Goal: Information Seeking & Learning: Check status

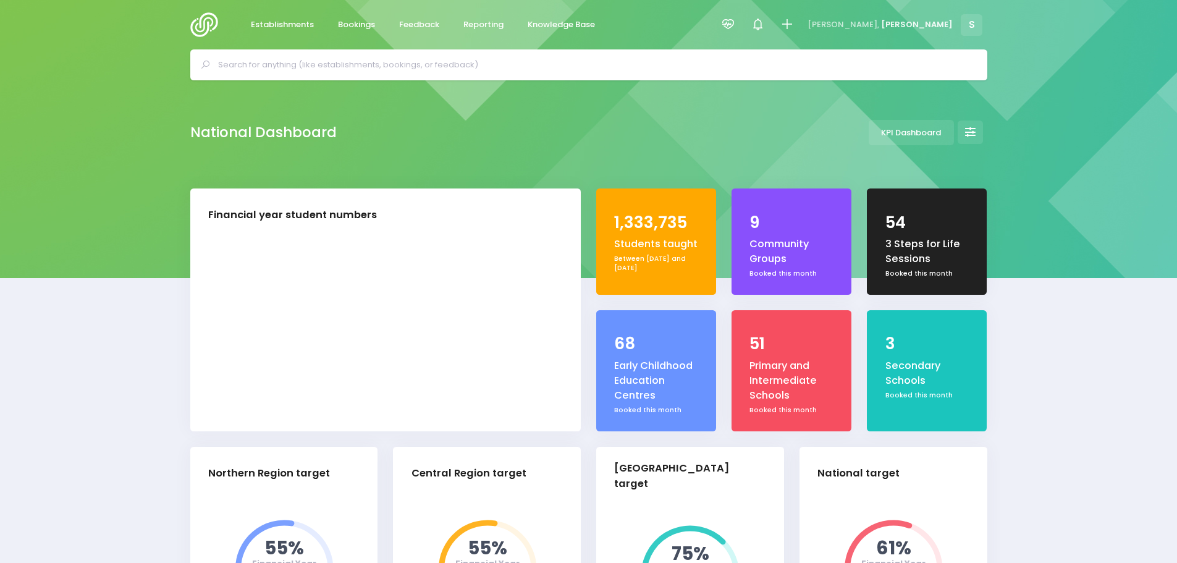
select select "5"
click at [354, 26] on span "Bookings" at bounding box center [356, 25] width 37 height 12
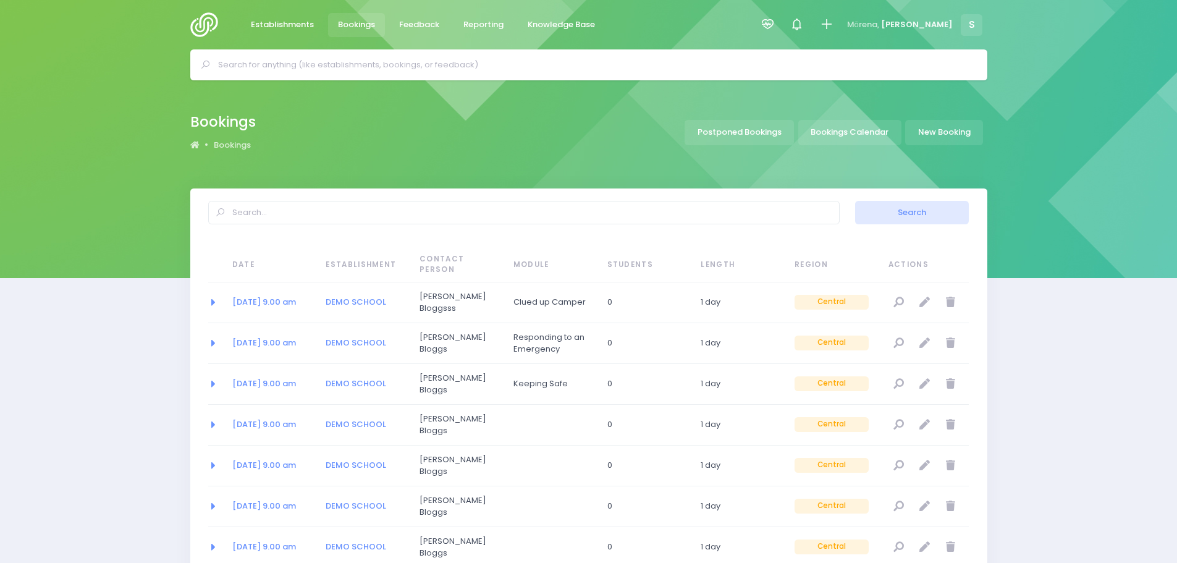
select select "20"
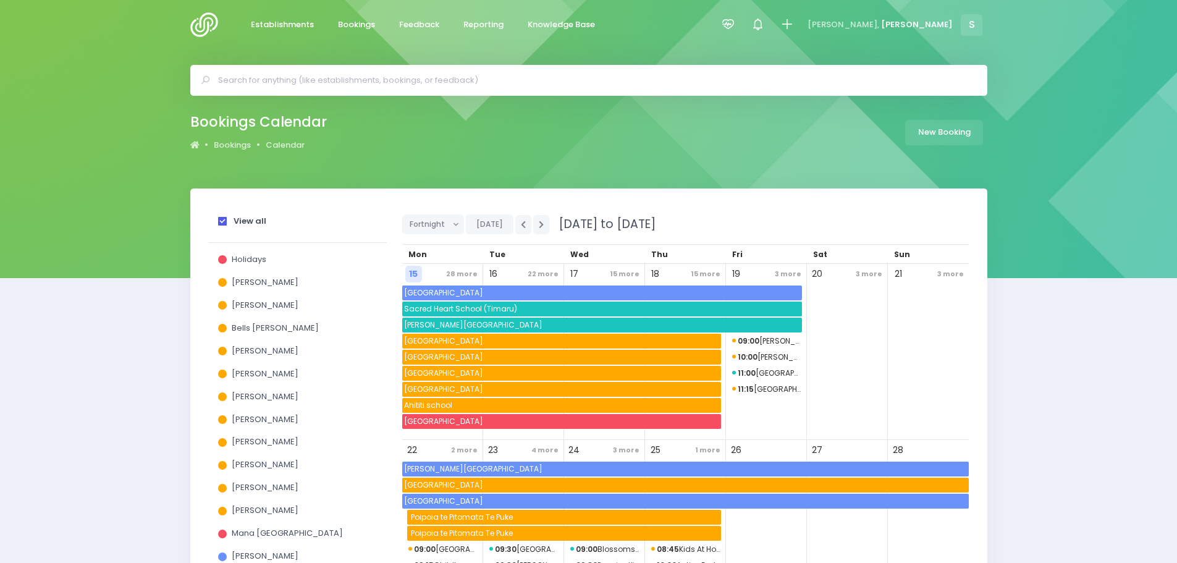
click at [221, 221] on span at bounding box center [222, 221] width 9 height 9
click at [0, 0] on input "View all" at bounding box center [0, 0] width 0 height 0
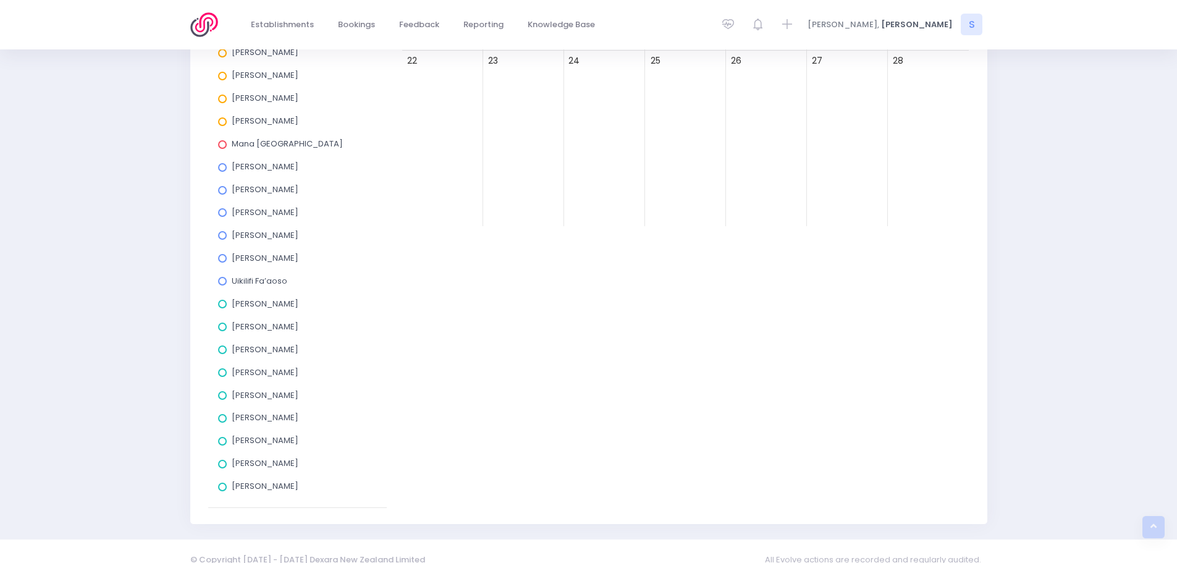
scroll to position [406, 0]
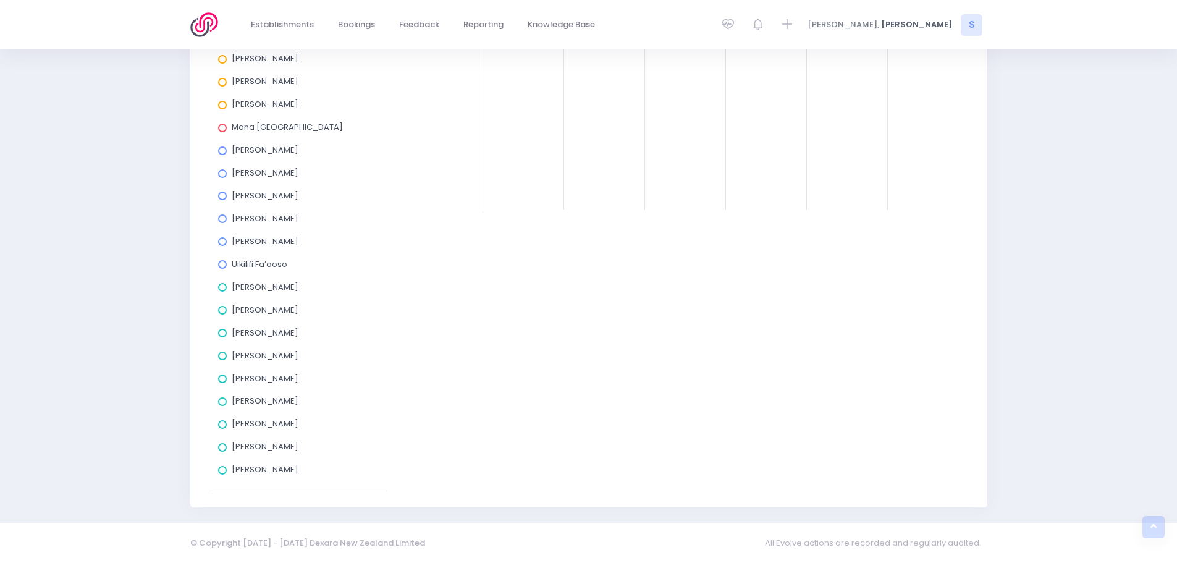
click at [221, 383] on span at bounding box center [222, 379] width 9 height 9
click at [0, 0] on input "Kym Inwood" at bounding box center [0, 0] width 0 height 0
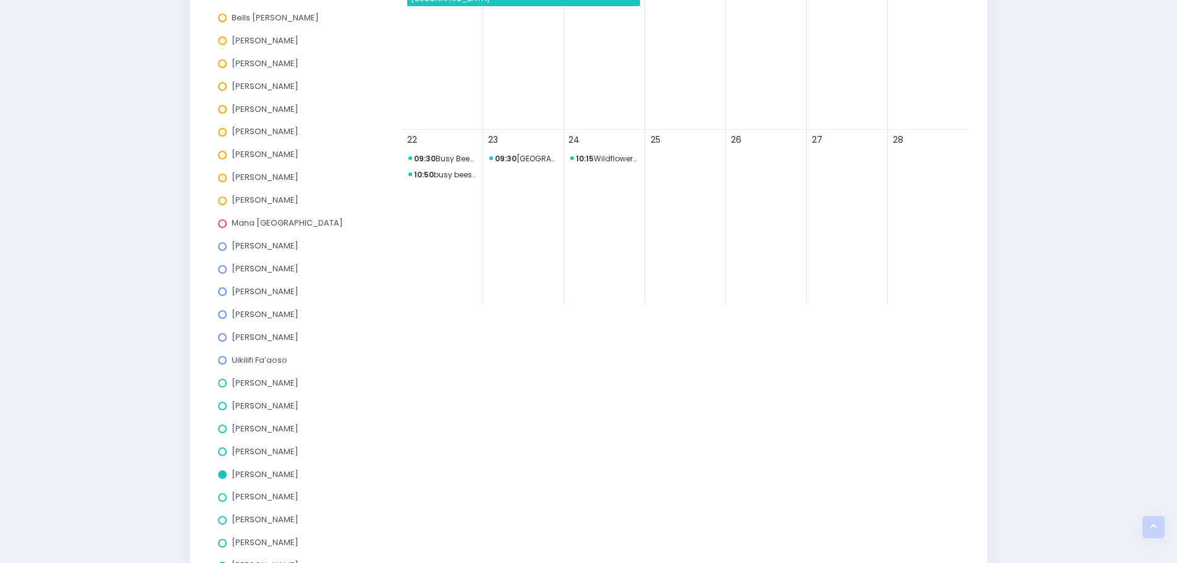
scroll to position [97, 0]
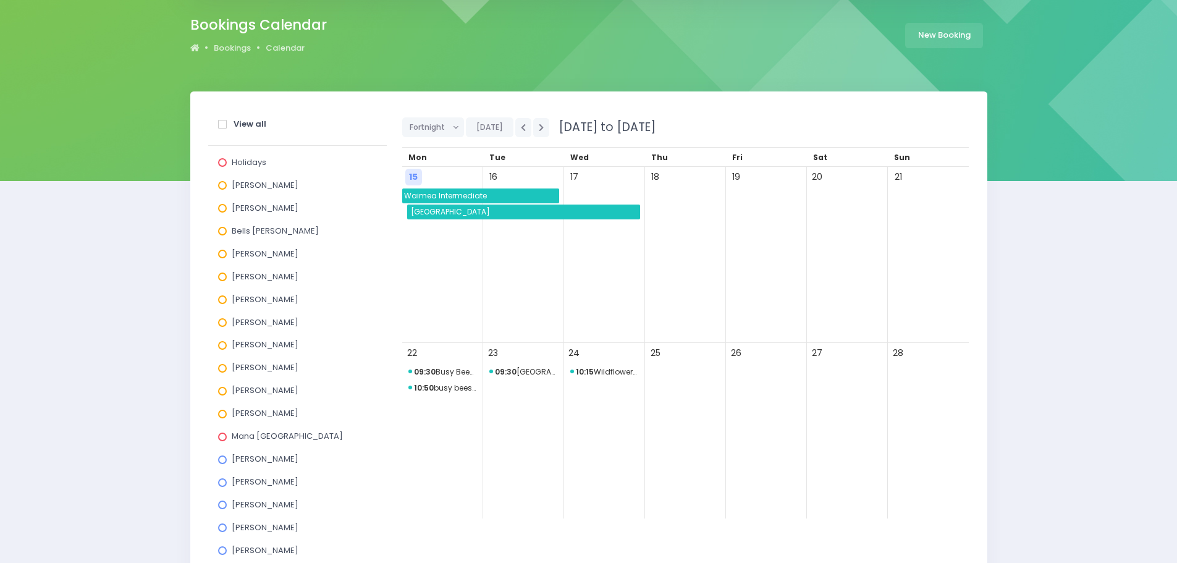
click at [489, 214] on span "Lower Moutere School" at bounding box center [524, 212] width 231 height 15
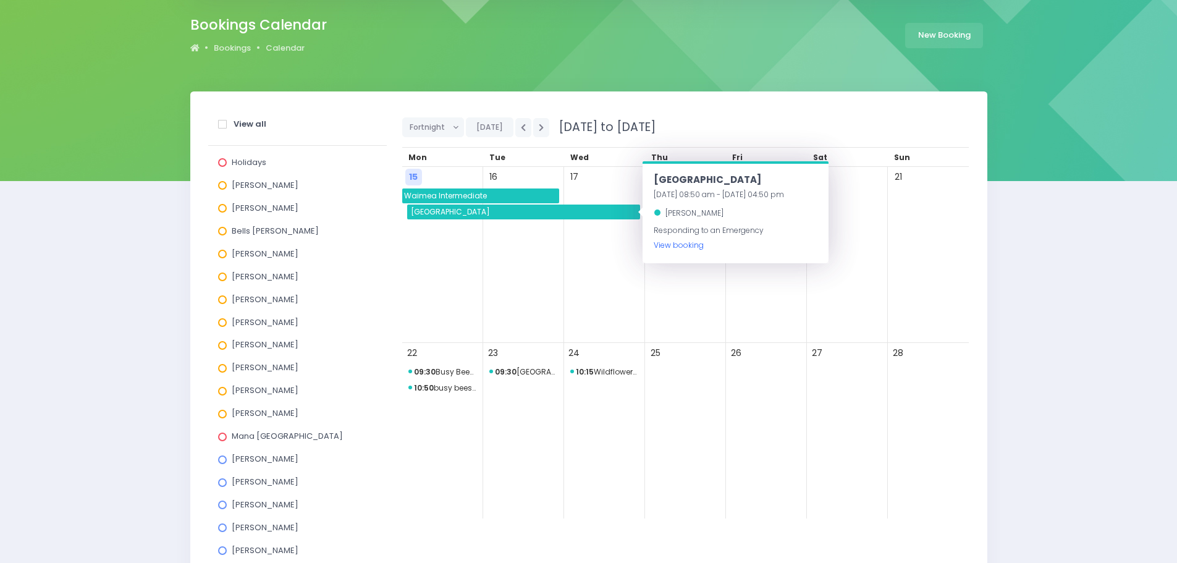
click at [676, 248] on link "View booking" at bounding box center [679, 245] width 50 height 11
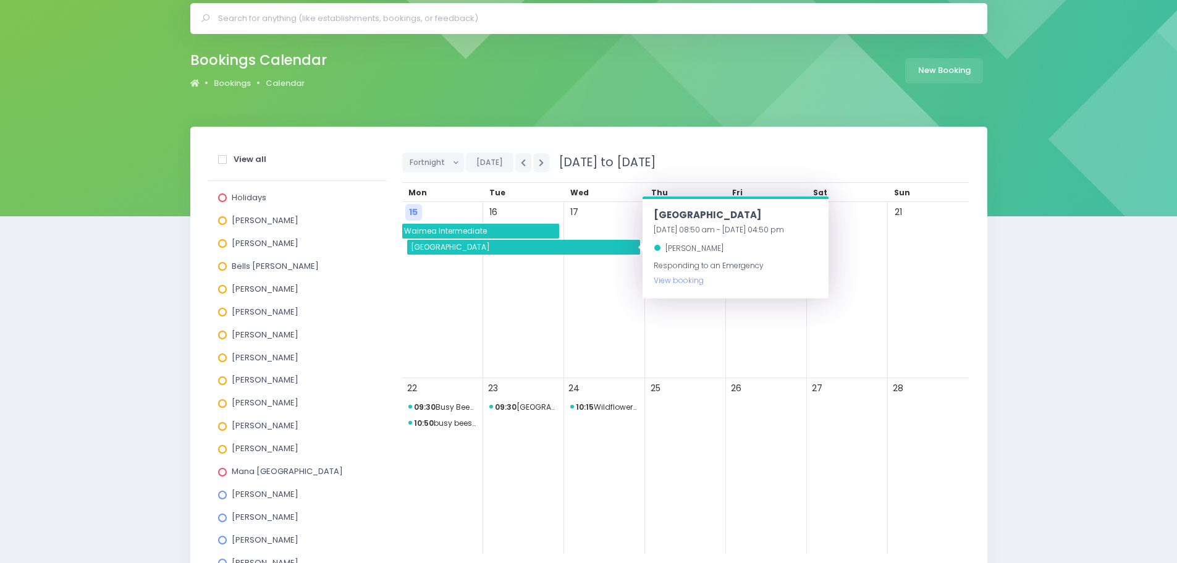
scroll to position [0, 0]
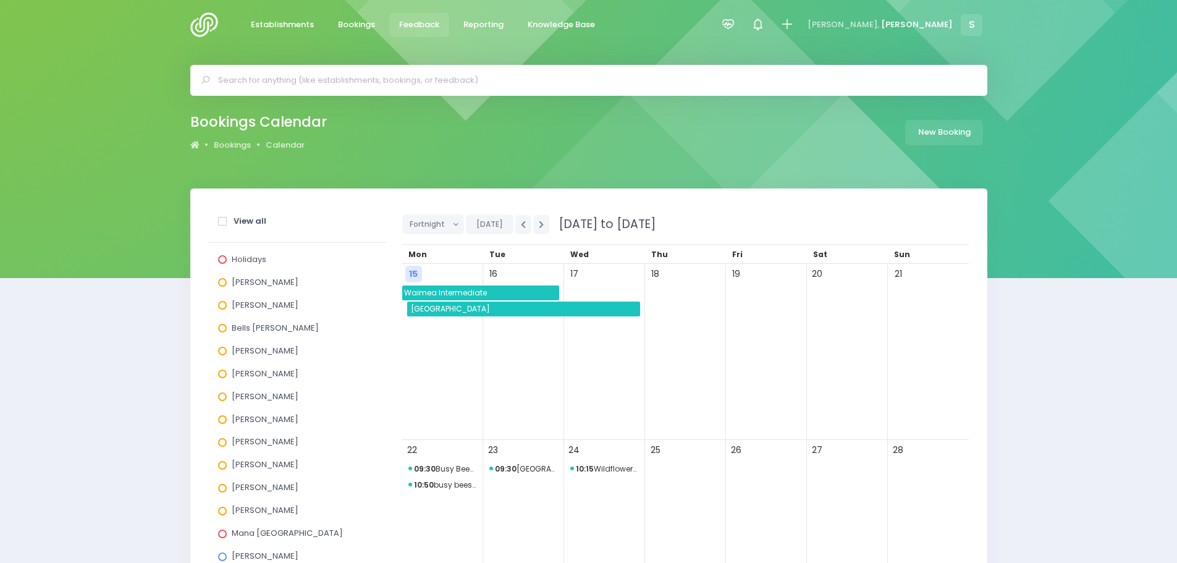
click at [404, 21] on span "Feedback" at bounding box center [419, 25] width 40 height 12
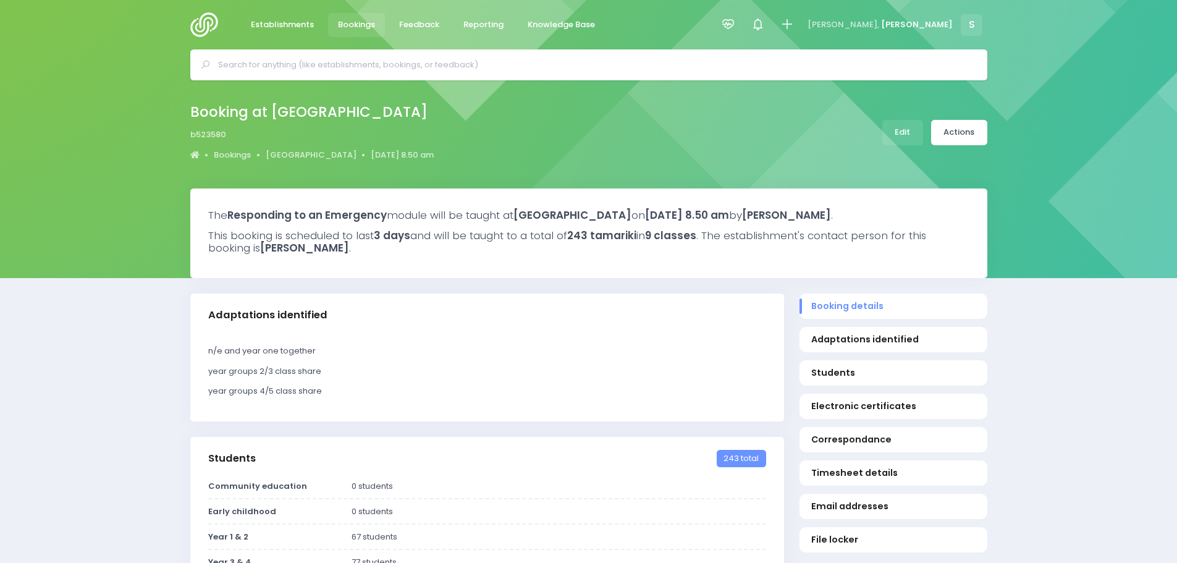
select select "5"
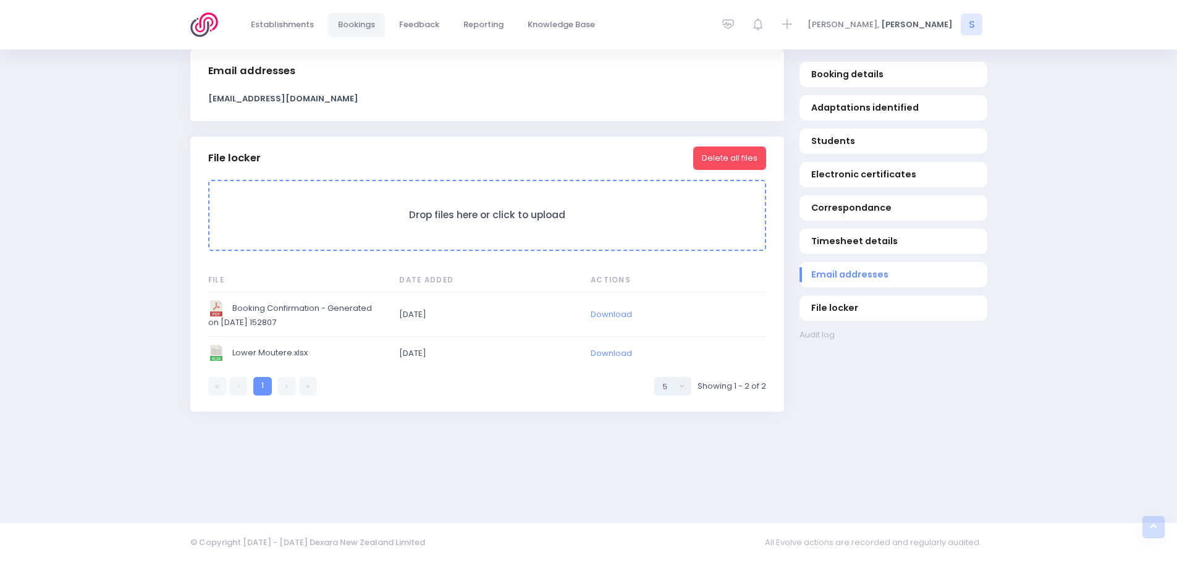
scroll to position [1155, 0]
click at [606, 352] on link "Download" at bounding box center [611, 353] width 41 height 12
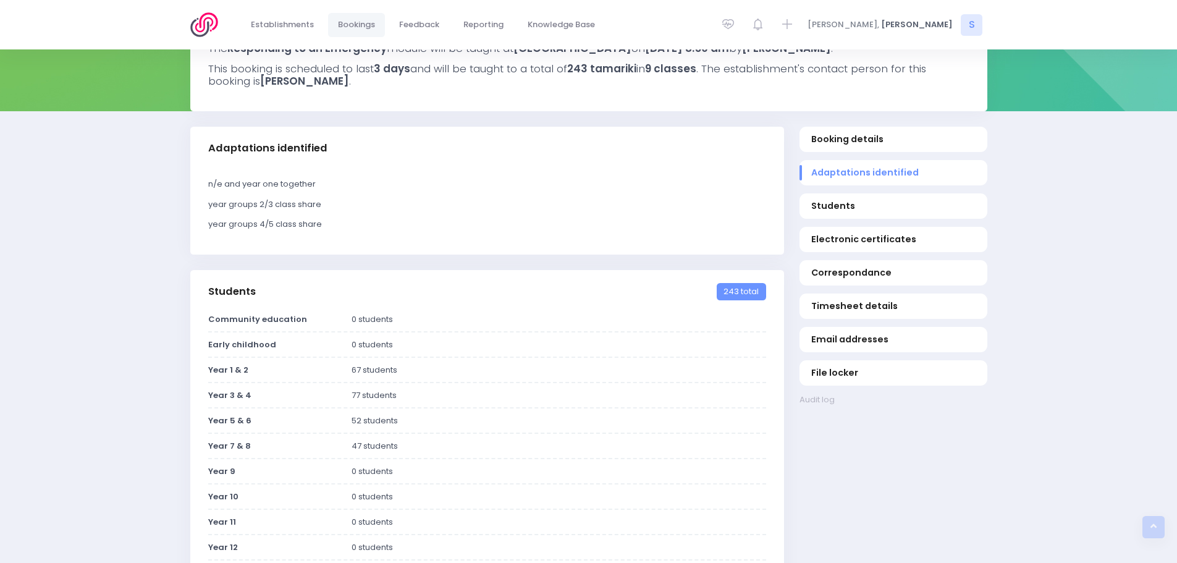
scroll to position [166, 0]
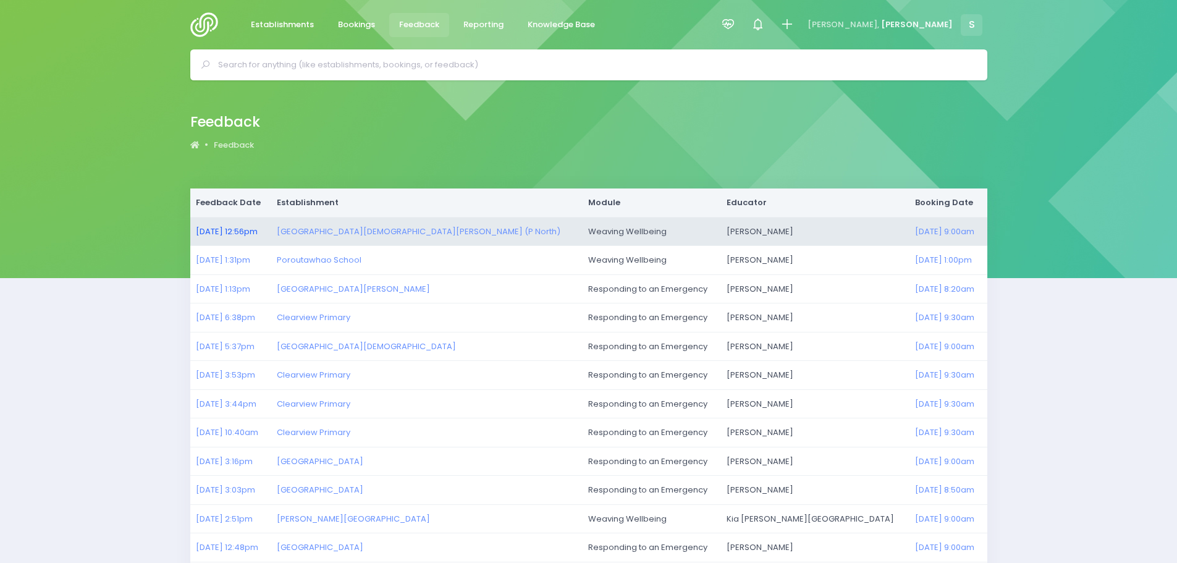
click at [240, 232] on link "[DATE] 12:56pm" at bounding box center [227, 232] width 62 height 12
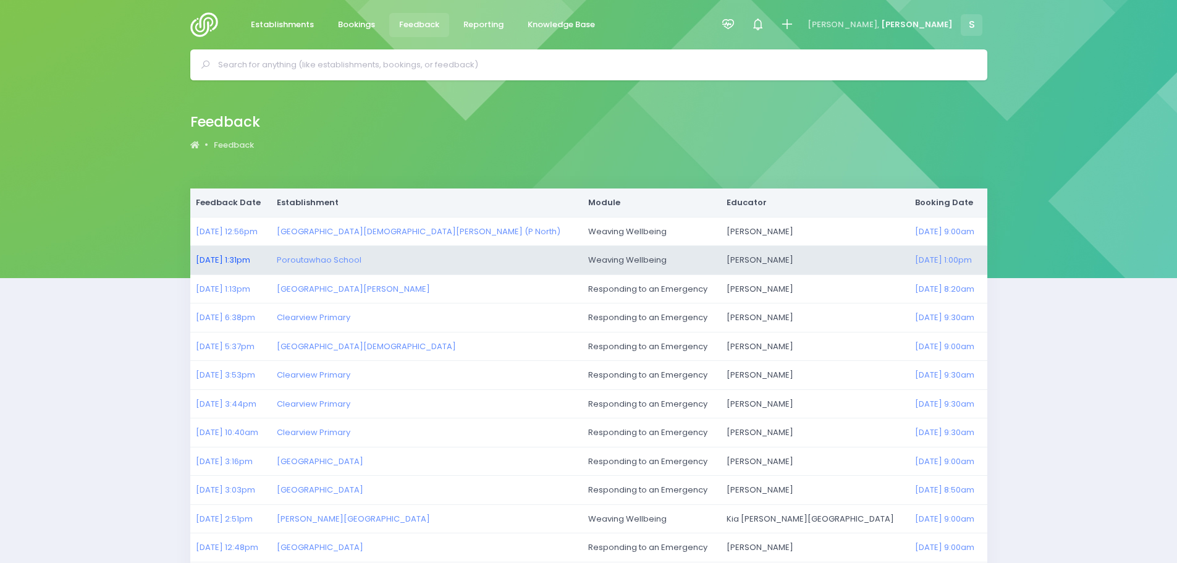
click at [216, 260] on link "[DATE] 1:31pm" at bounding box center [223, 260] width 54 height 12
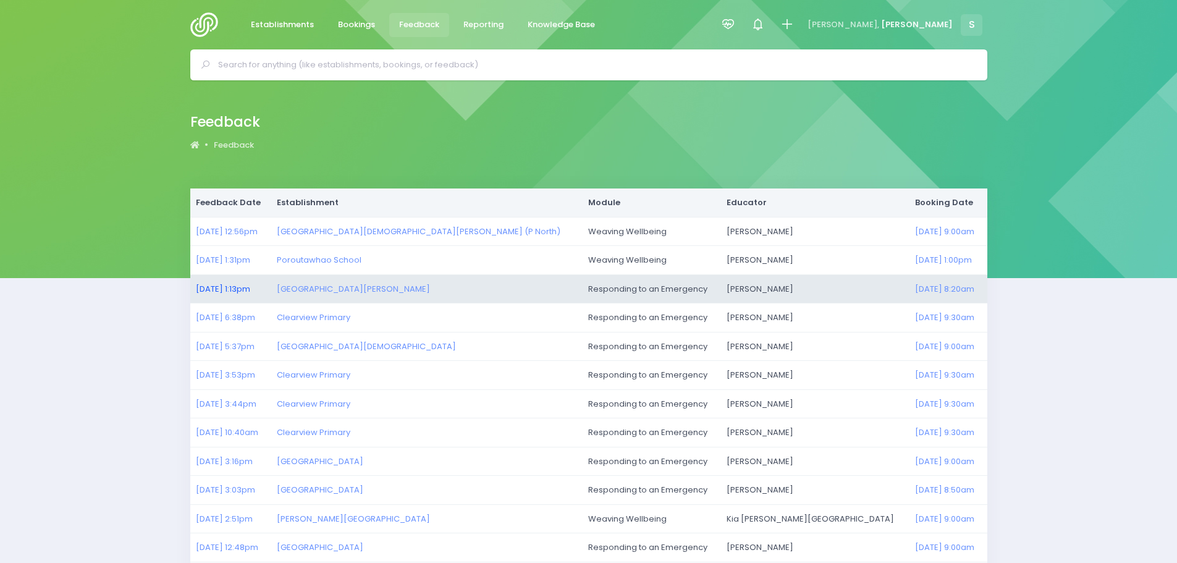
click at [221, 286] on link "[DATE] 1:13pm" at bounding box center [223, 289] width 54 height 12
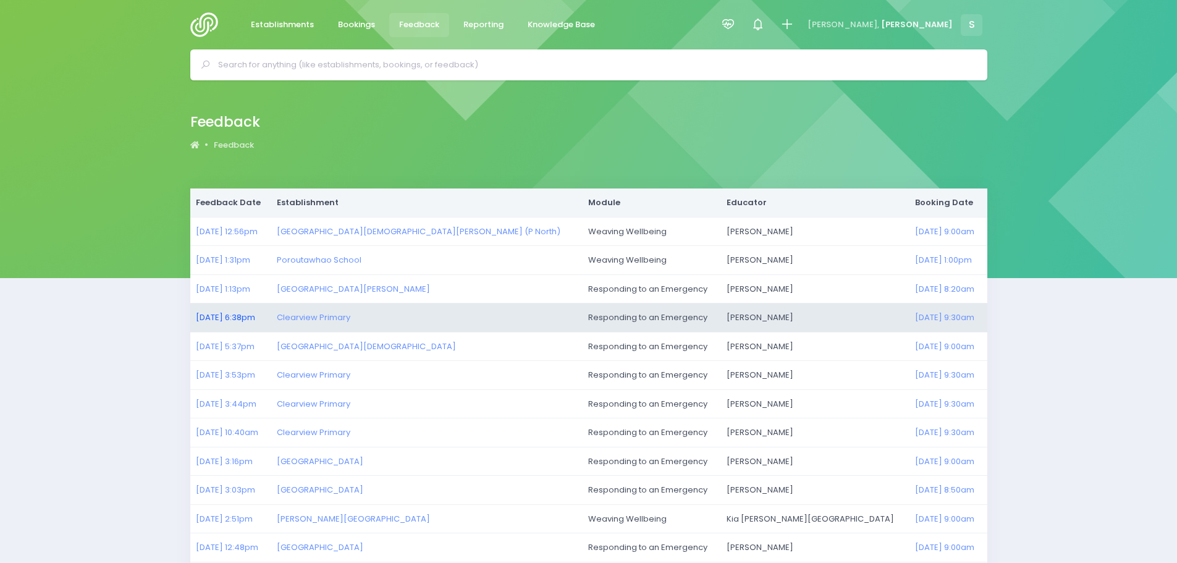
click at [242, 316] on link "[DATE] 6:38pm" at bounding box center [225, 318] width 59 height 12
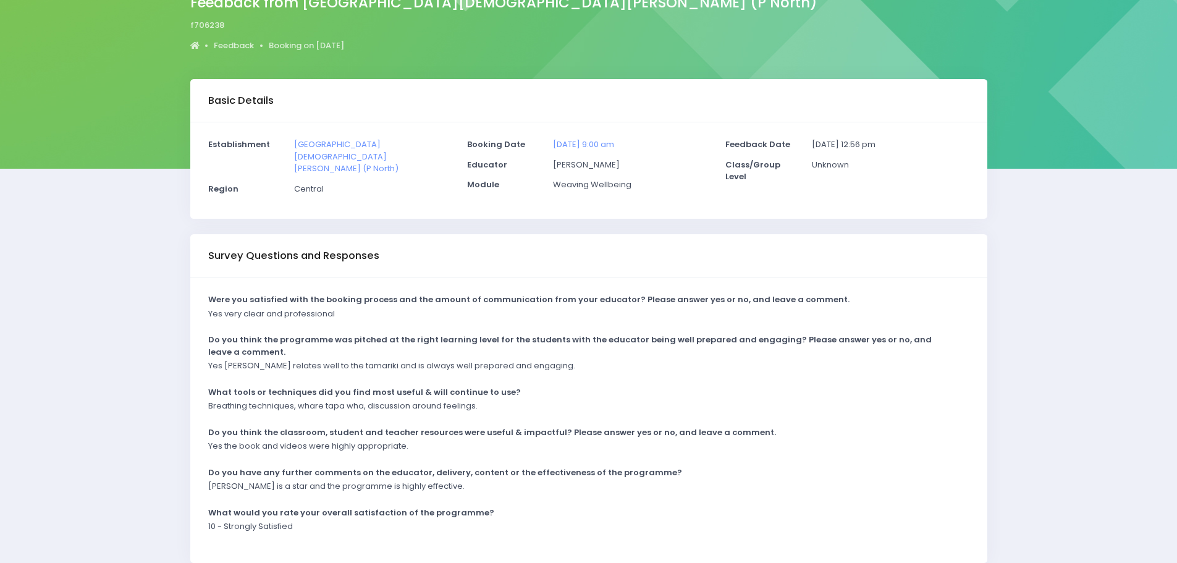
scroll to position [124, 0]
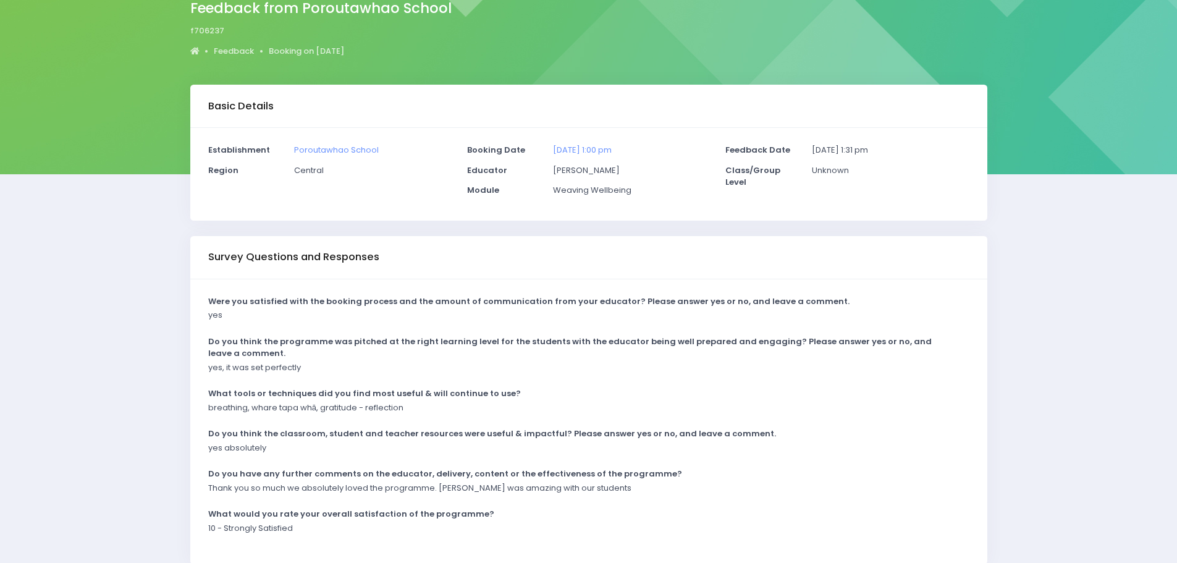
scroll to position [124, 0]
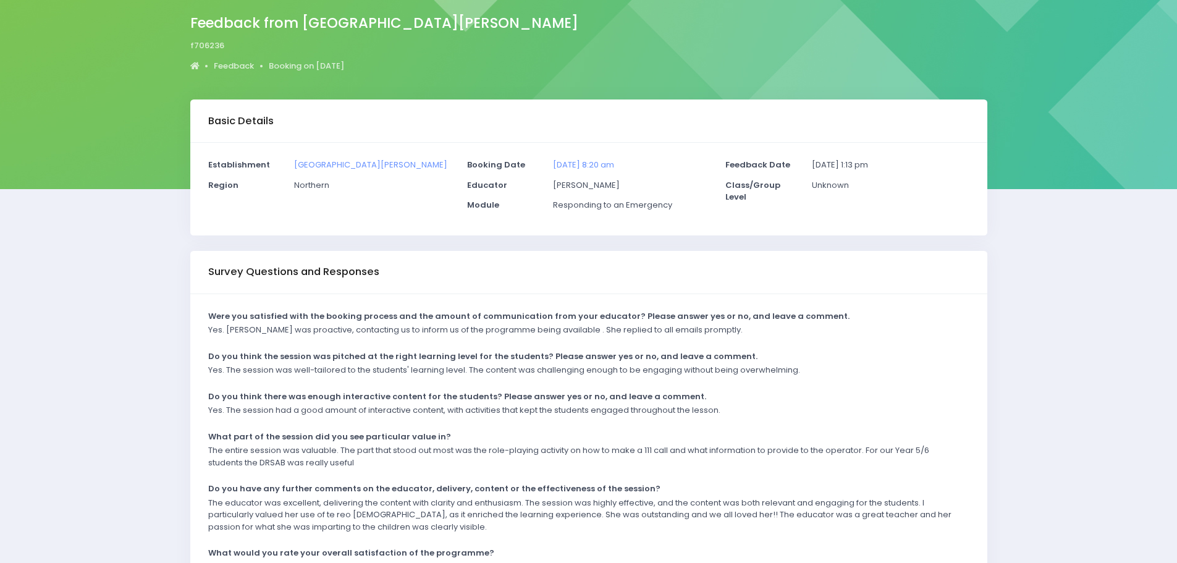
scroll to position [124, 0]
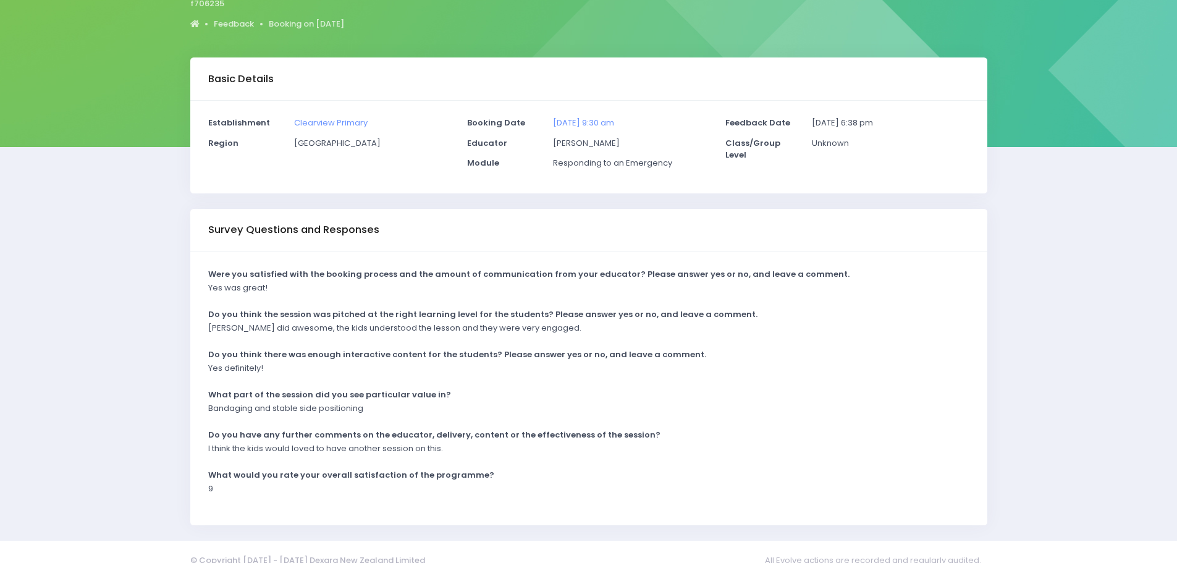
scroll to position [149, 0]
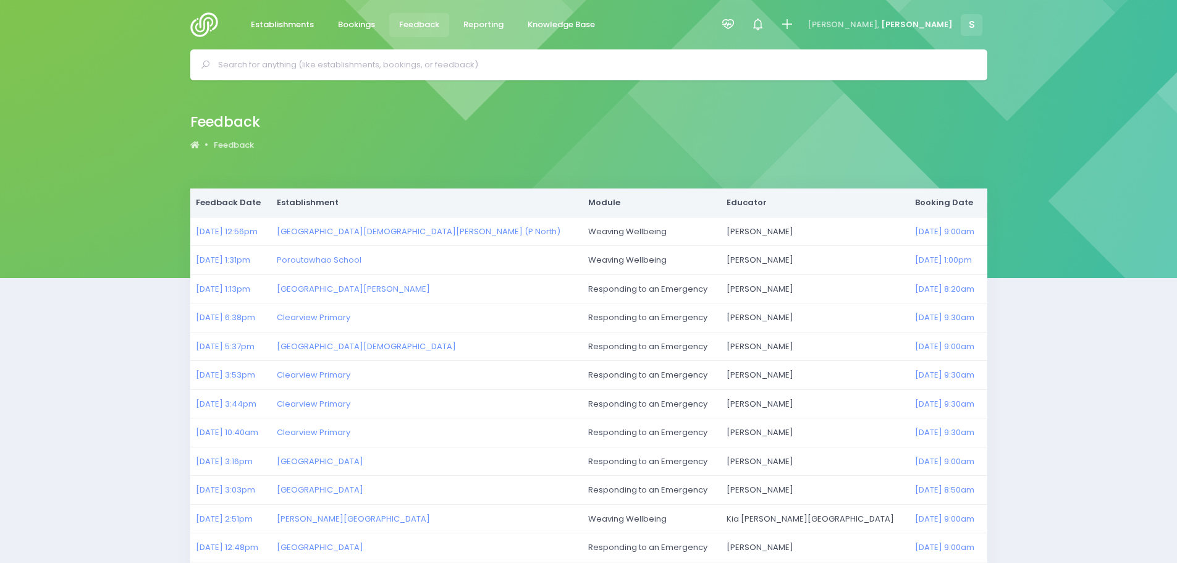
click at [217, 28] on img at bounding box center [207, 24] width 35 height 25
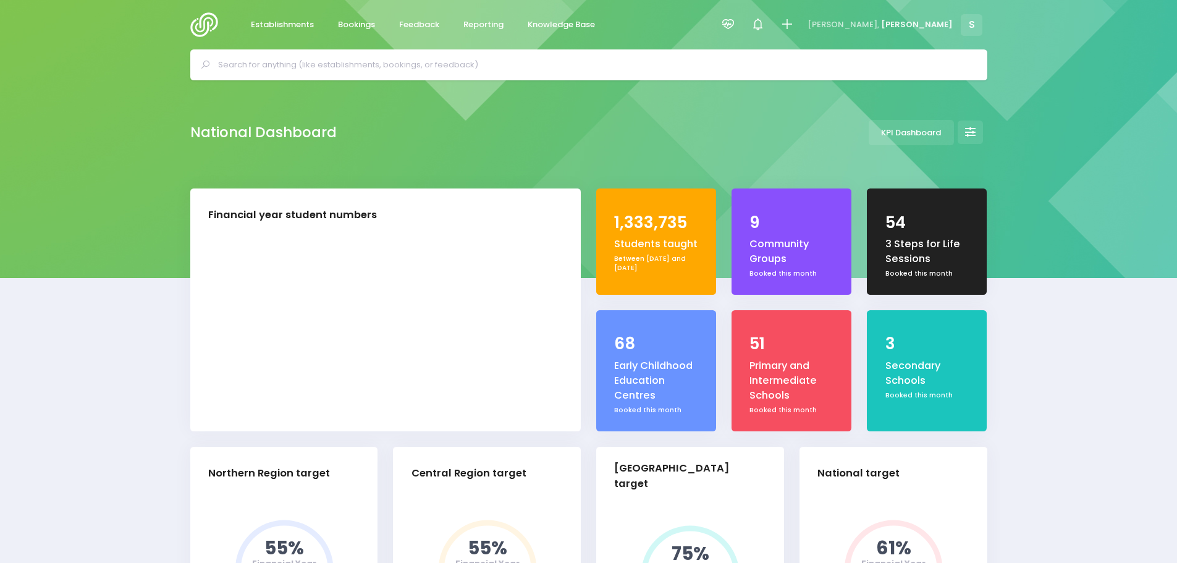
select select "5"
